Goal: Task Accomplishment & Management: Complete application form

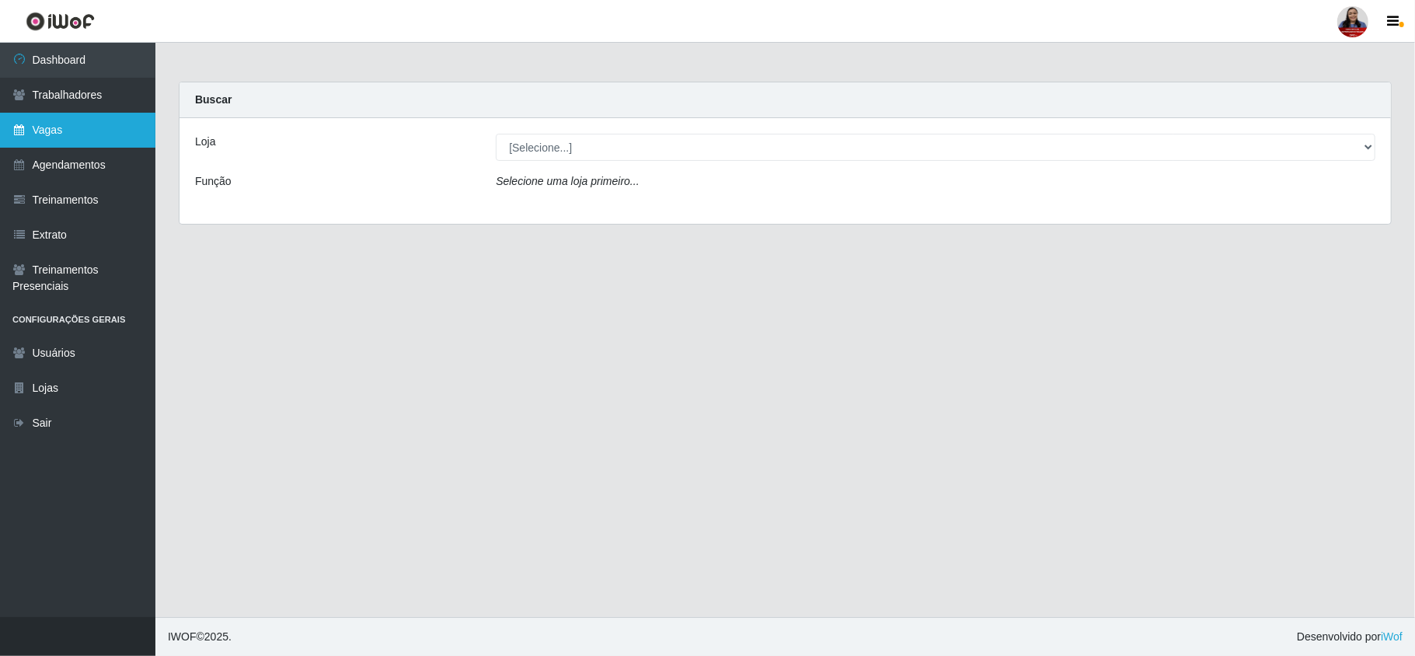
click at [97, 113] on link "Vagas" at bounding box center [77, 130] width 155 height 35
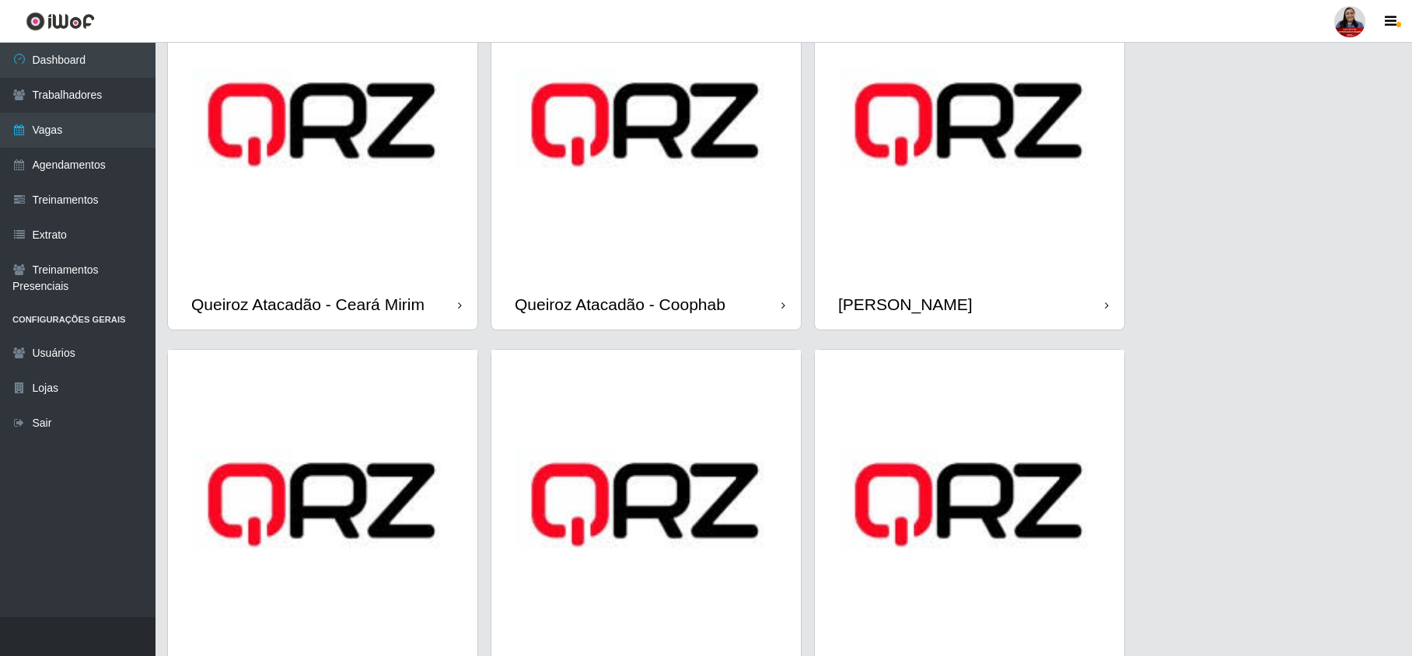
scroll to position [799, 0]
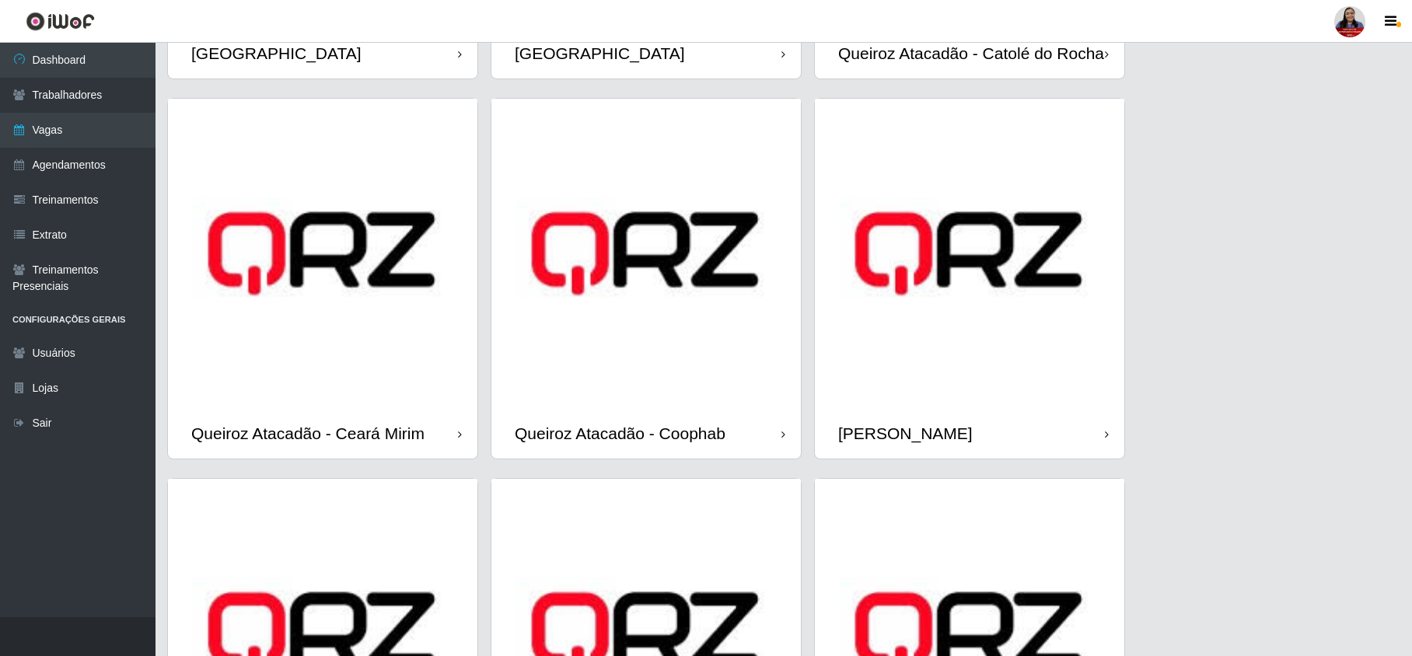
click at [937, 381] on img at bounding box center [969, 253] width 309 height 309
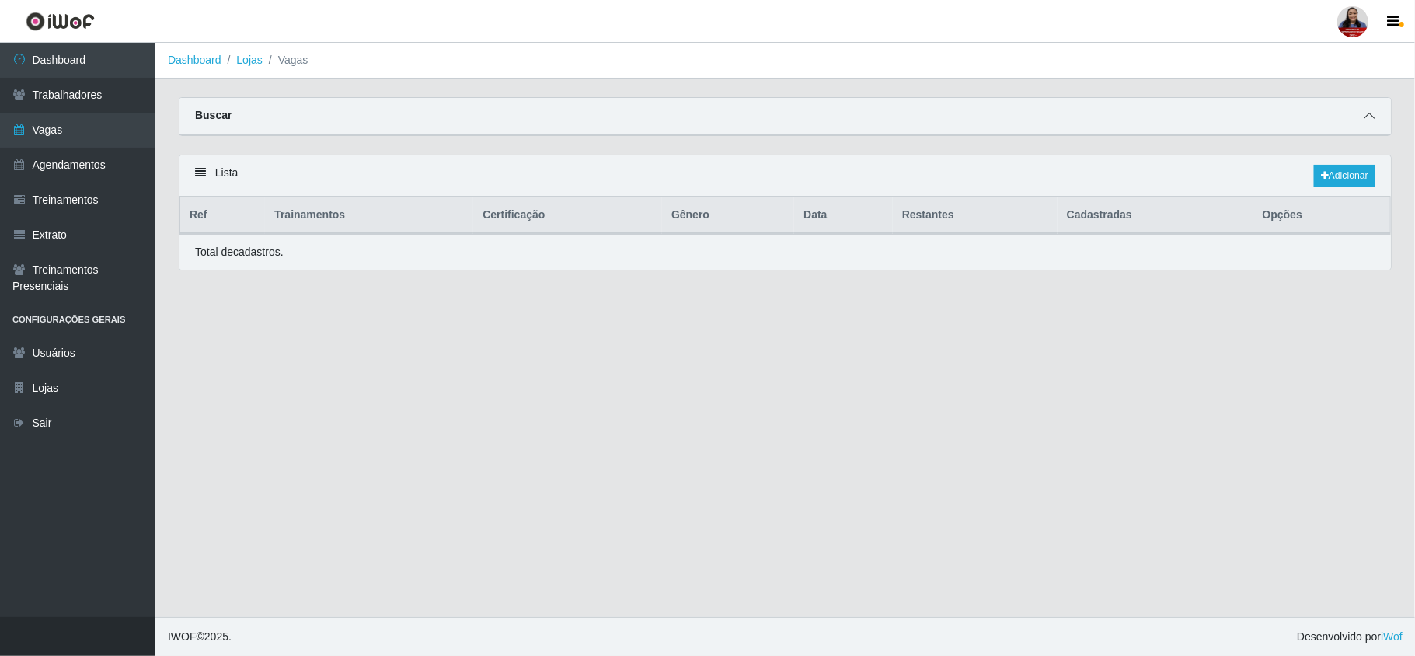
click at [1366, 110] on icon at bounding box center [1369, 115] width 11 height 11
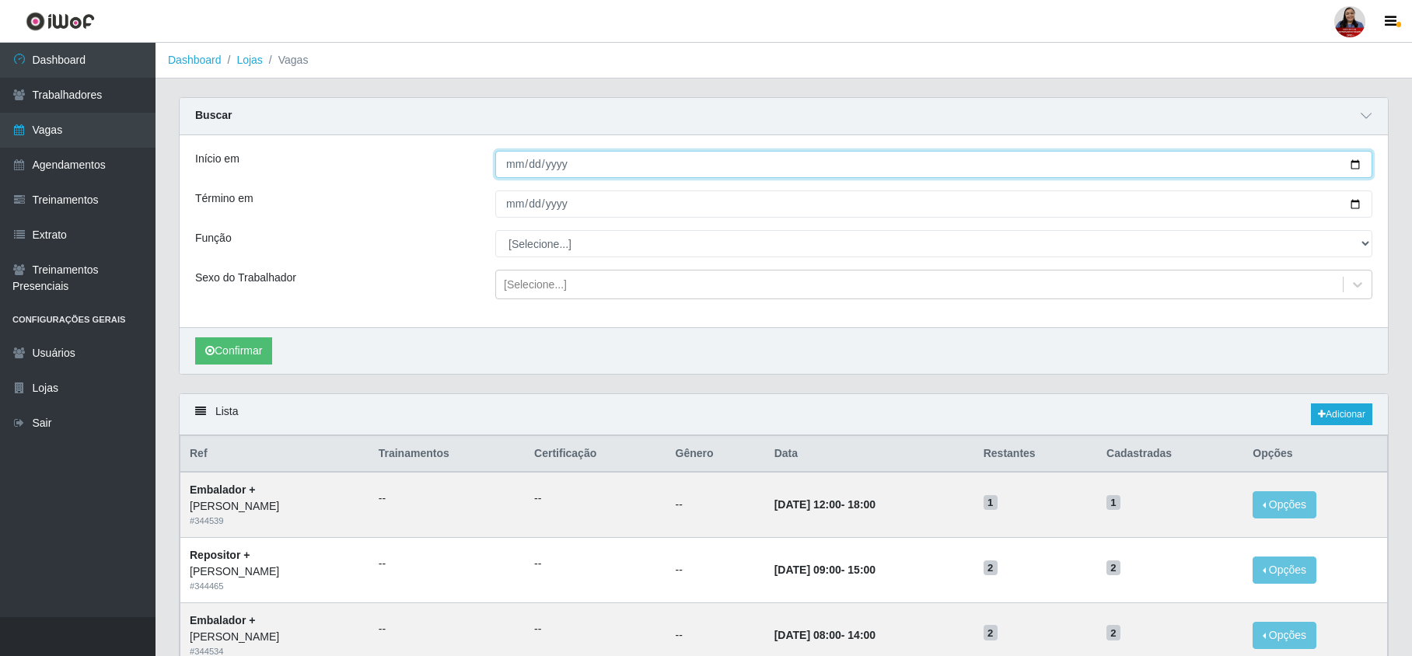
click at [1356, 163] on input "Início em" at bounding box center [933, 164] width 877 height 27
type input "[DATE]"
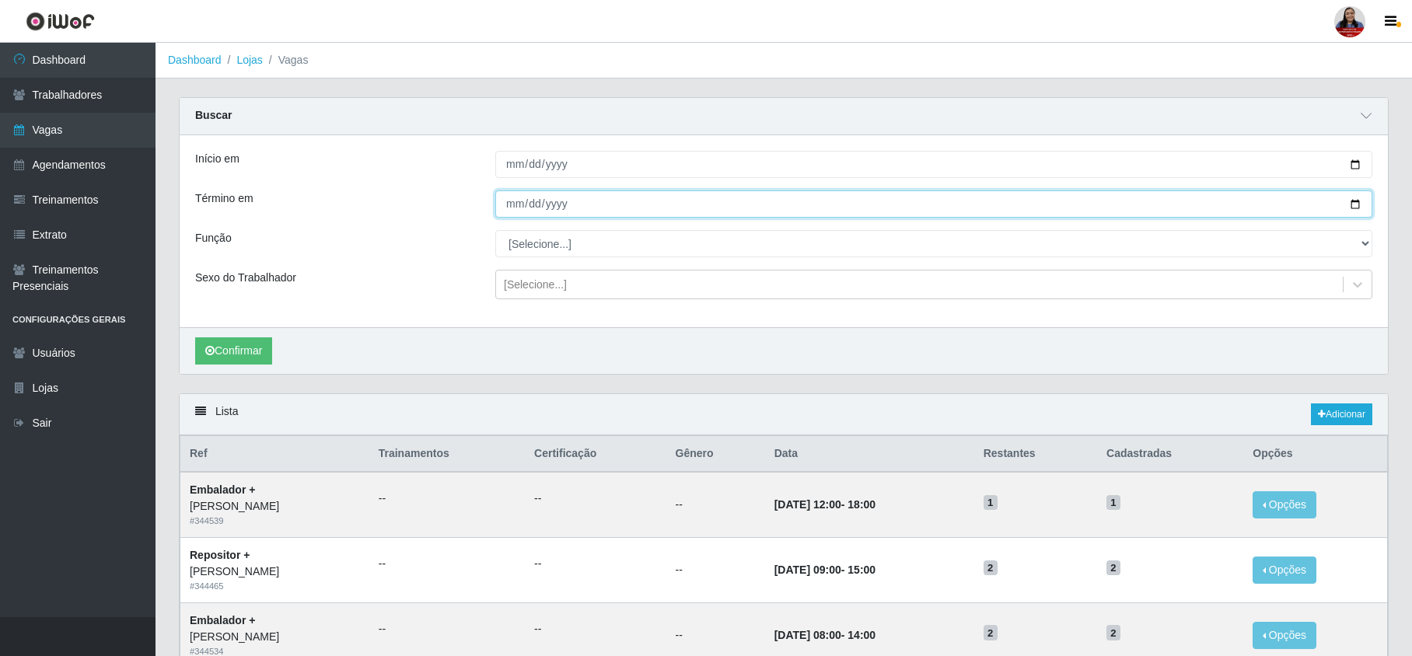
click at [1356, 201] on input "Término em" at bounding box center [933, 203] width 877 height 27
type input "[DATE]"
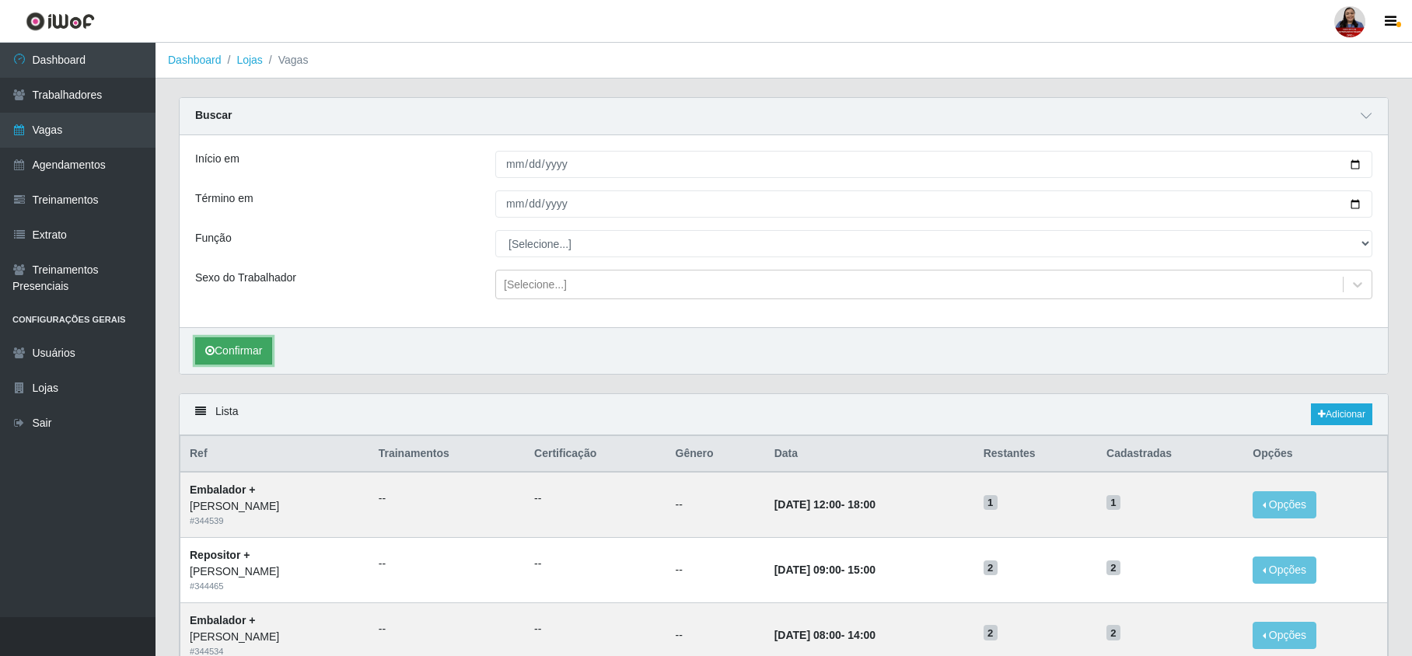
click at [256, 342] on button "Confirmar" at bounding box center [233, 350] width 77 height 27
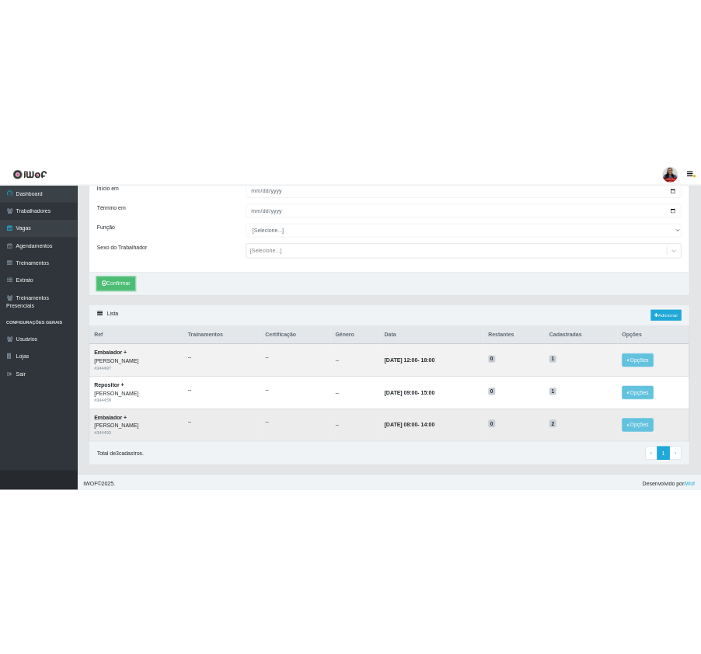
scroll to position [123, 0]
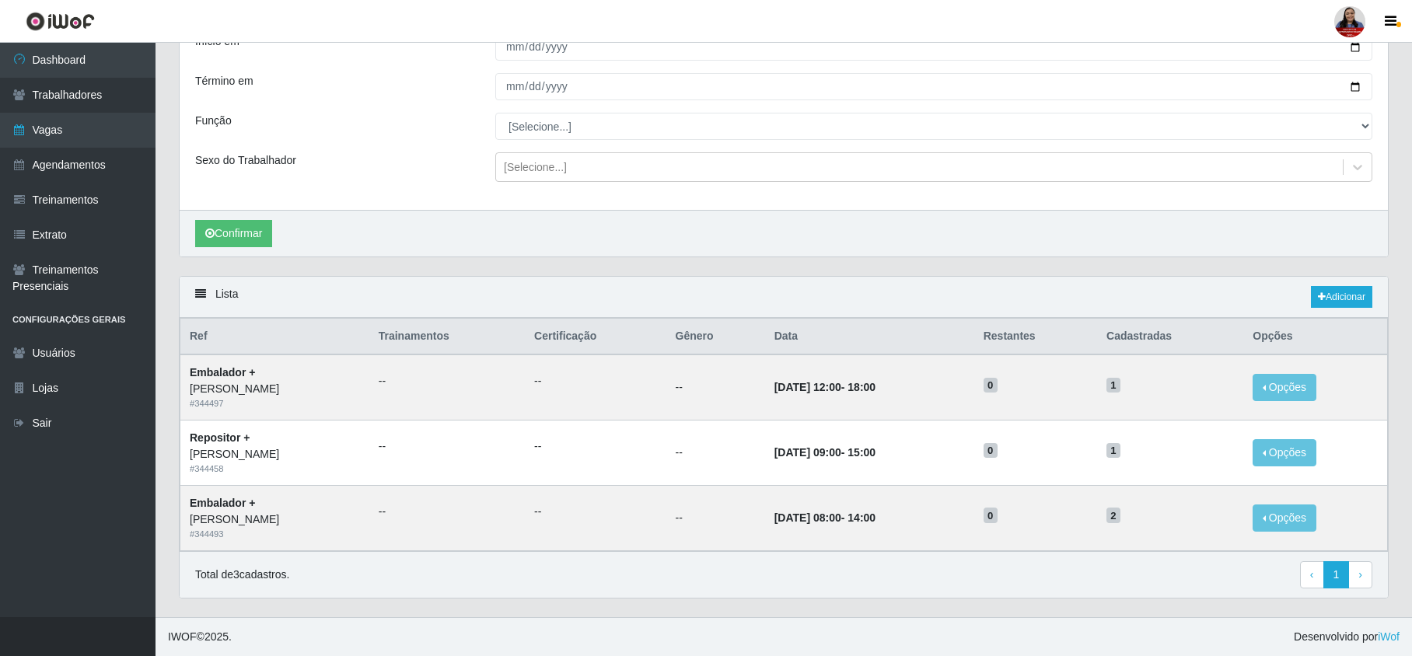
click at [610, 222] on div "Confirmar" at bounding box center [784, 233] width 1208 height 47
